Goal: Transaction & Acquisition: Purchase product/service

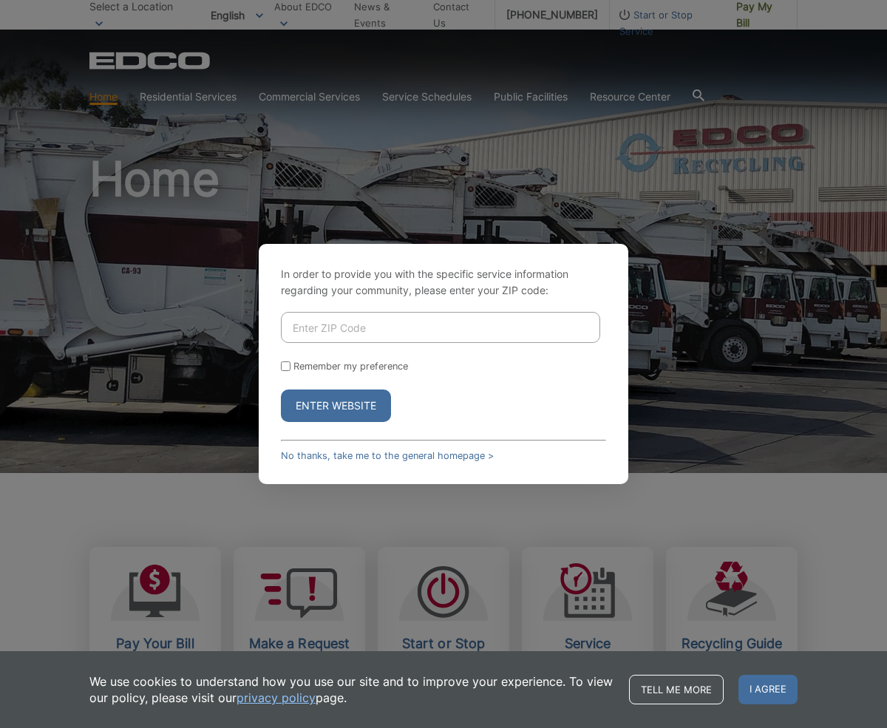
click at [311, 330] on input "Enter ZIP Code" at bounding box center [440, 327] width 319 height 31
type input "90275"
drag, startPoint x: 282, startPoint y: 368, endPoint x: 291, endPoint y: 373, distance: 9.3
click at [283, 368] on input "Remember my preference" at bounding box center [286, 367] width 10 height 10
checkbox input "true"
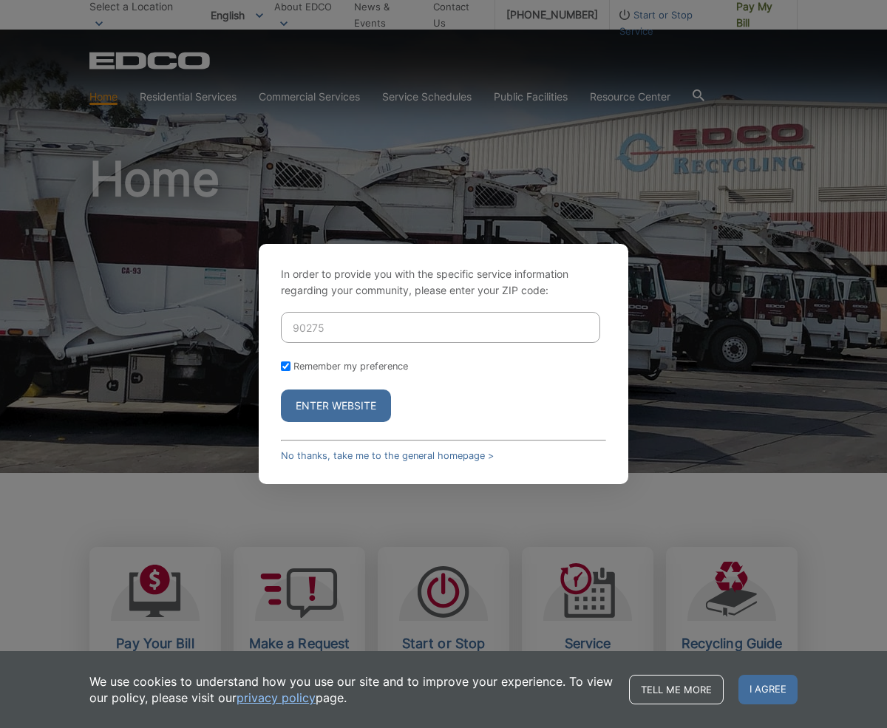
click at [328, 401] on button "Enter Website" at bounding box center [336, 406] width 110 height 33
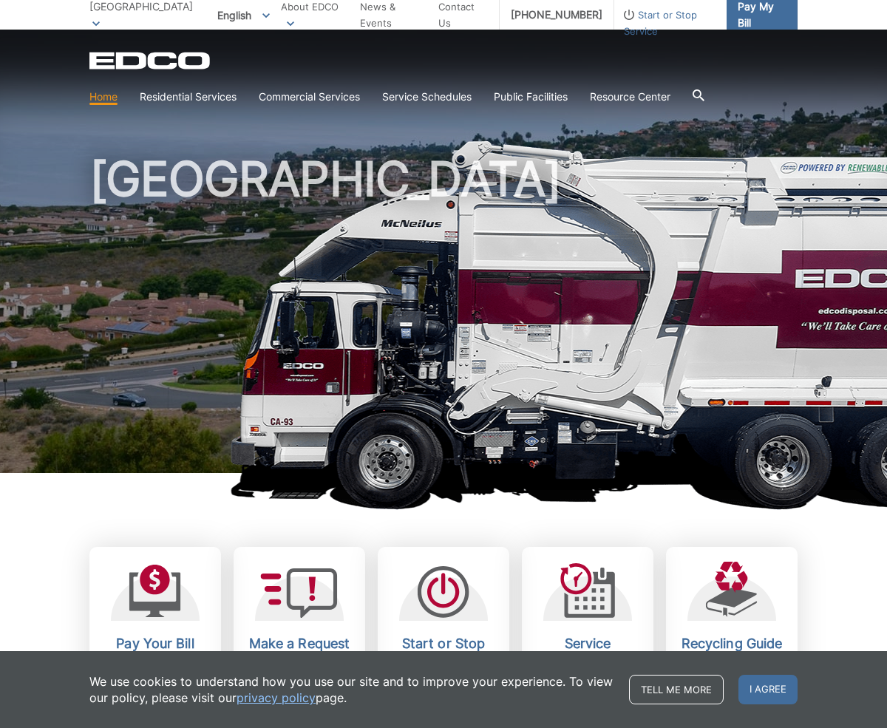
click at [743, 8] on span "Pay My Bill" at bounding box center [762, 15] width 48 height 33
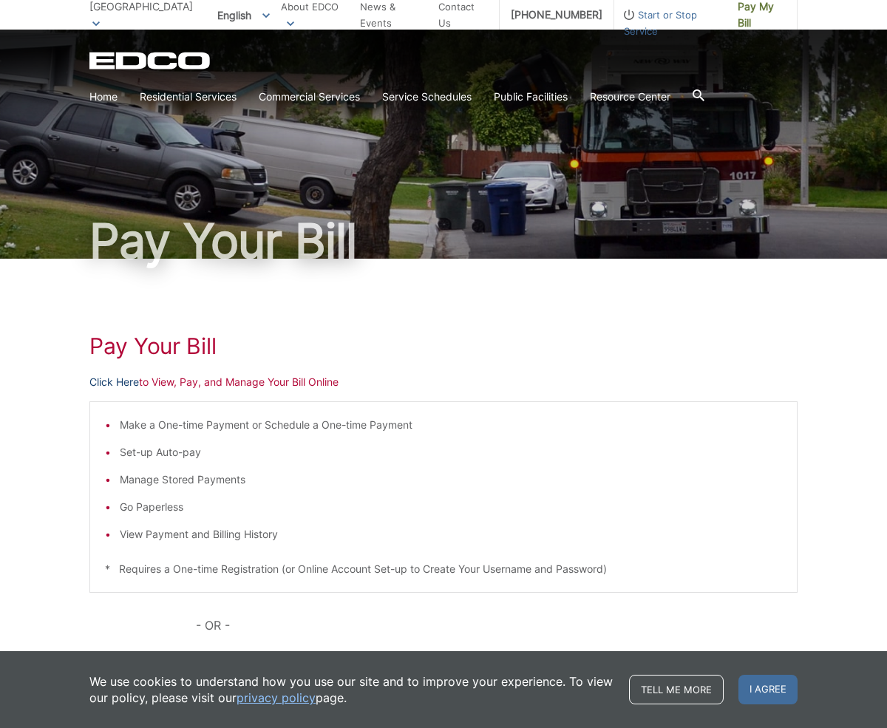
click at [111, 378] on link "Click Here" at bounding box center [114, 382] width 50 height 16
